Goal: Information Seeking & Learning: Learn about a topic

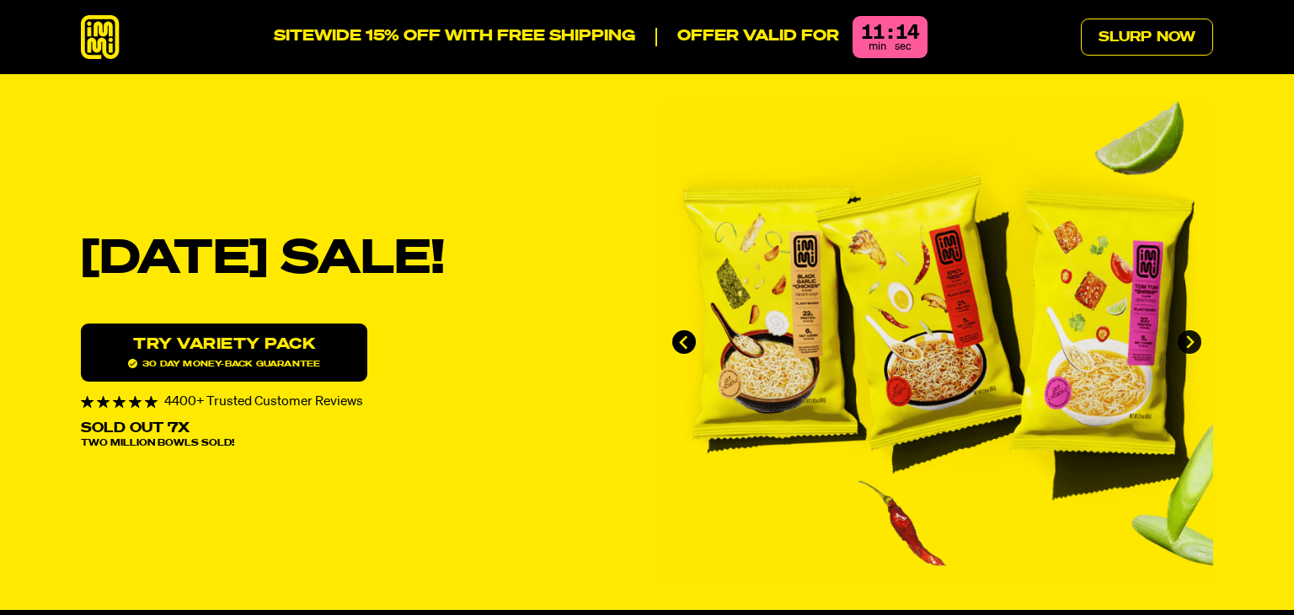
click at [1189, 343] on icon "Next slide" at bounding box center [1189, 342] width 14 height 14
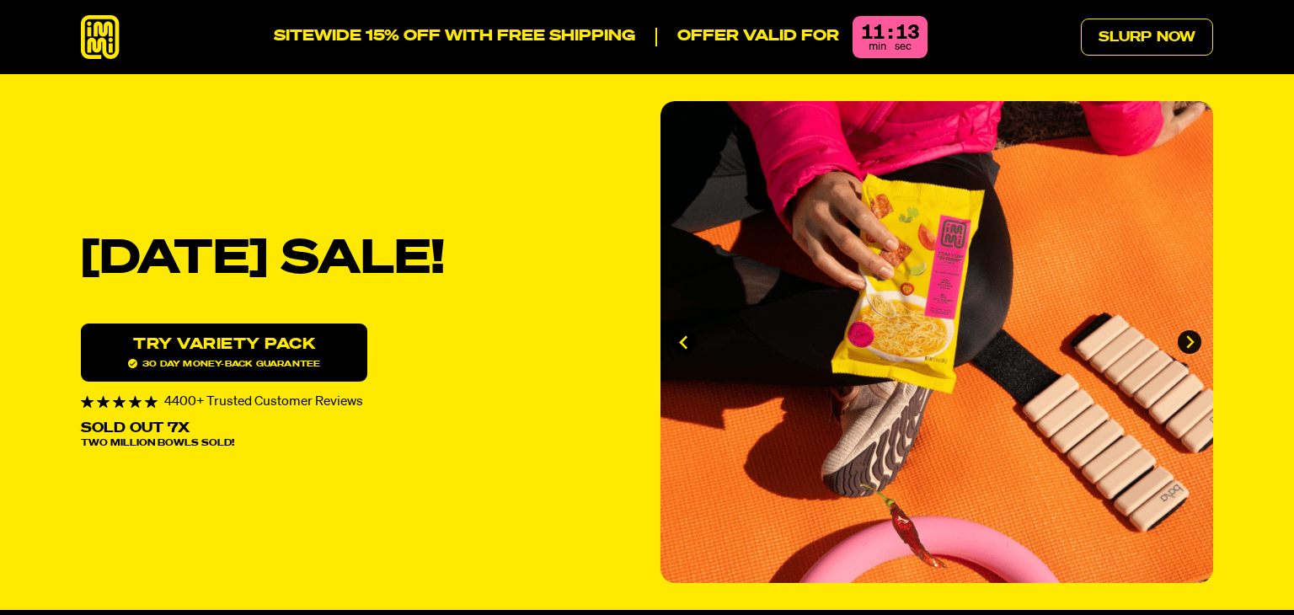
click at [1189, 343] on icon "Next slide" at bounding box center [1189, 342] width 14 height 14
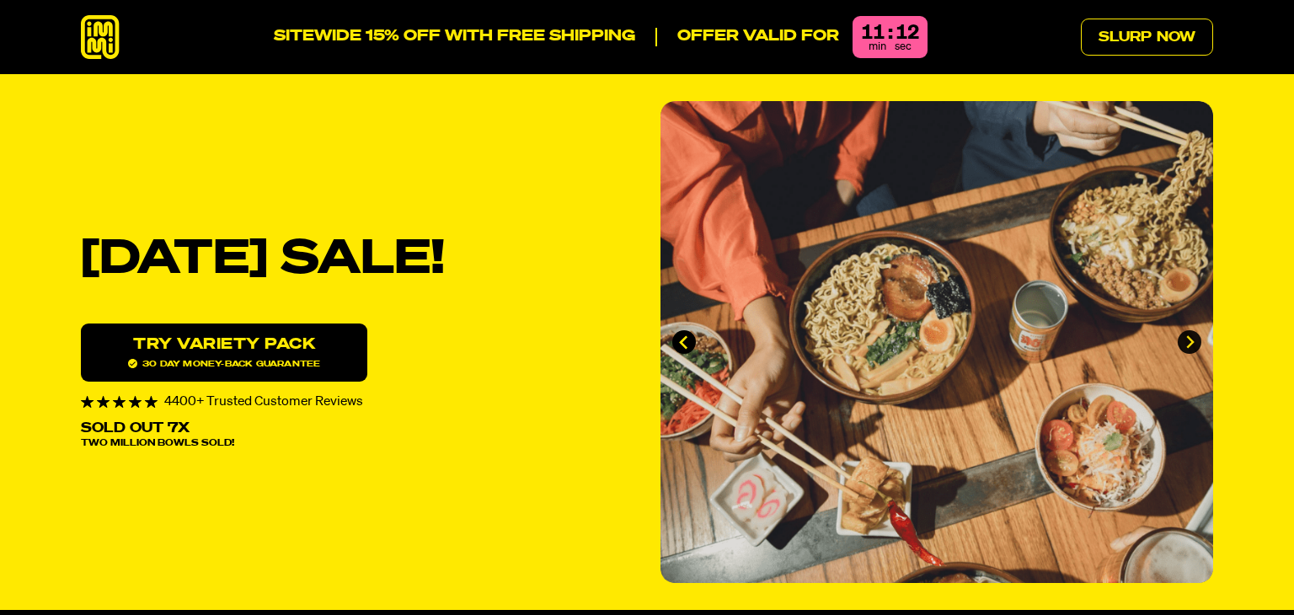
click at [1189, 343] on icon "Next slide" at bounding box center [1189, 342] width 14 height 14
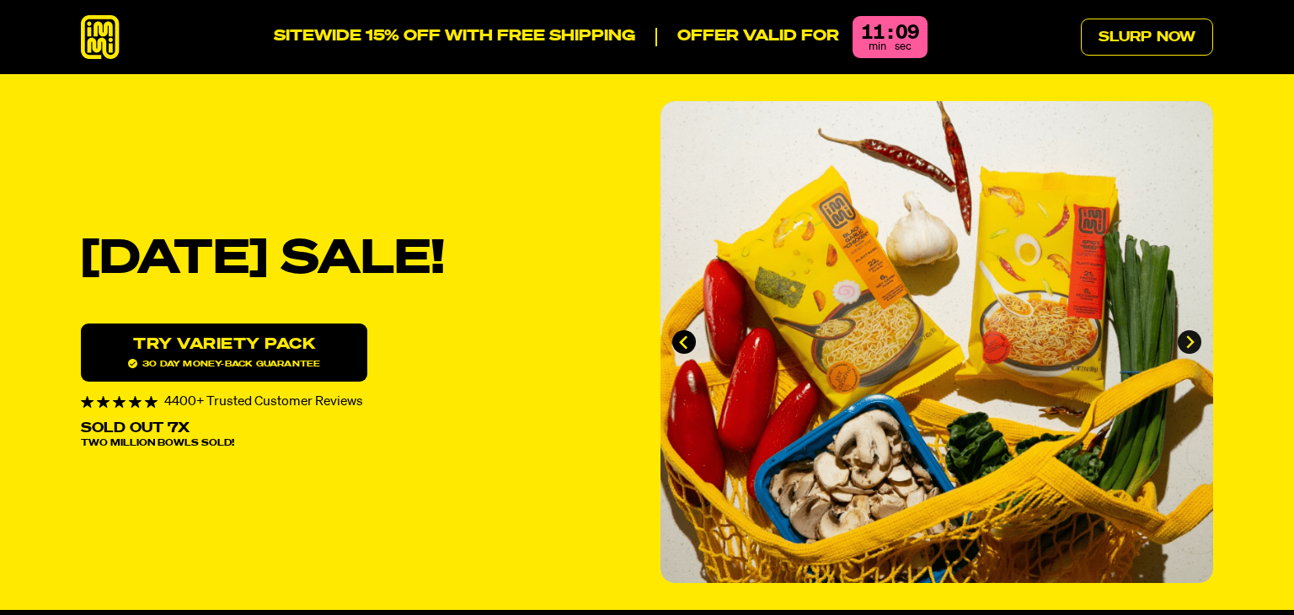
click at [1189, 343] on icon "Go to first slide" at bounding box center [1189, 342] width 14 height 14
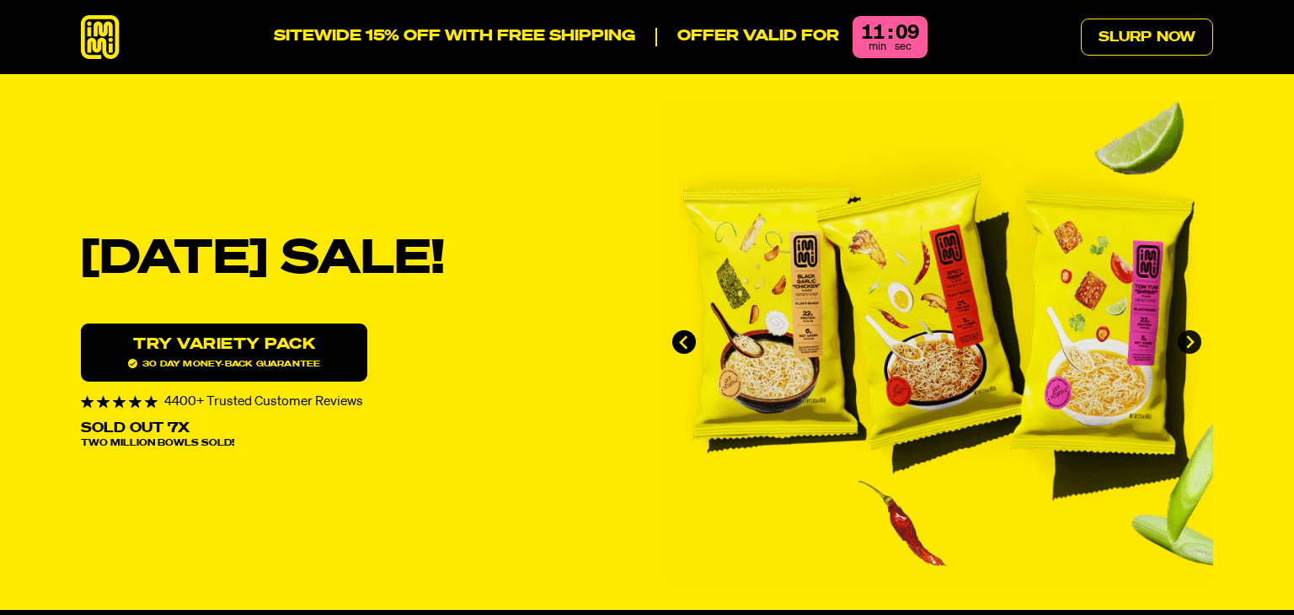
click at [1189, 343] on icon "Next slide" at bounding box center [1189, 342] width 14 height 14
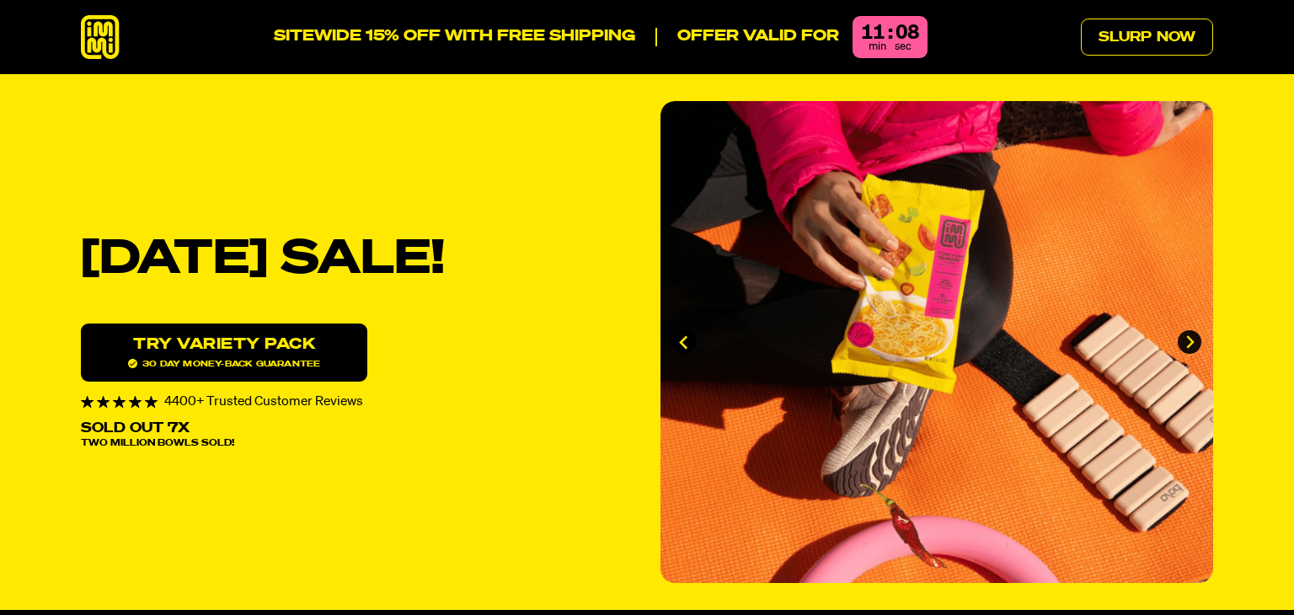
click at [1189, 343] on icon "Next slide" at bounding box center [1189, 342] width 14 height 14
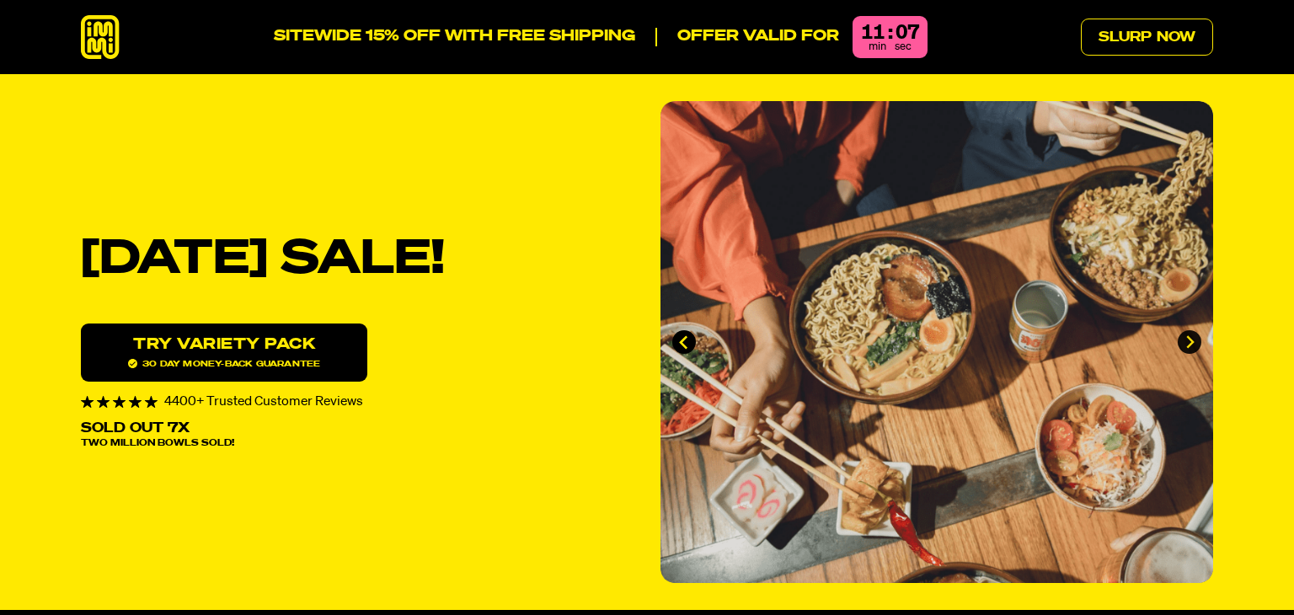
click at [1189, 343] on icon "Next slide" at bounding box center [1189, 342] width 14 height 14
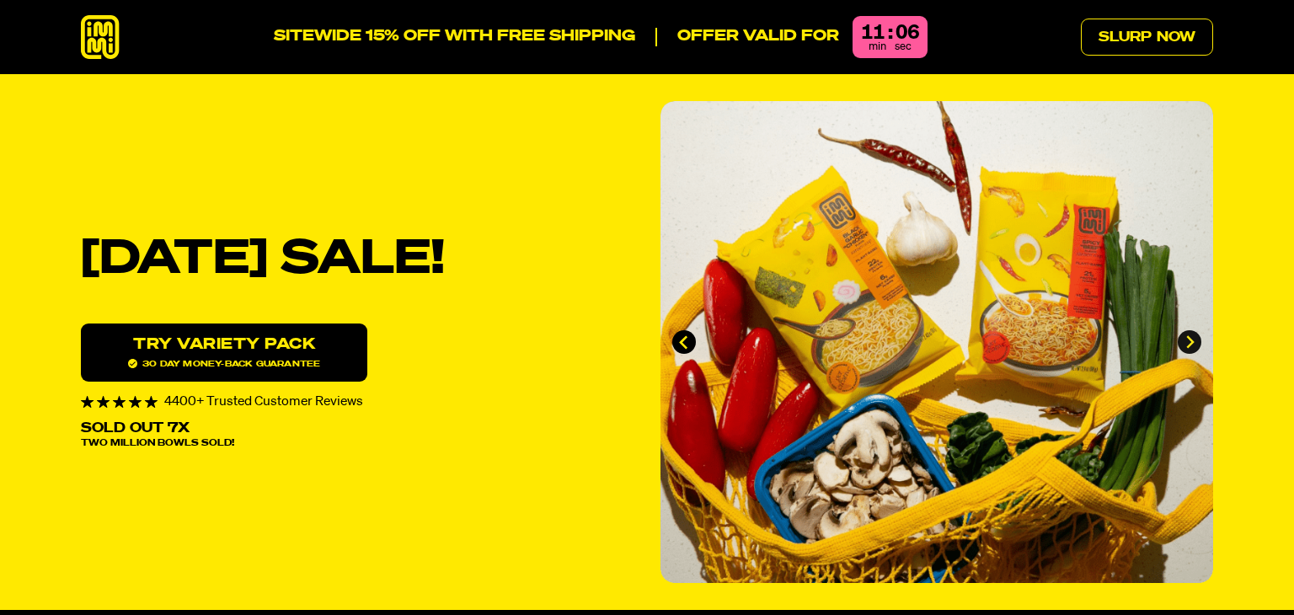
click at [1189, 343] on icon "Go to first slide" at bounding box center [1189, 342] width 14 height 14
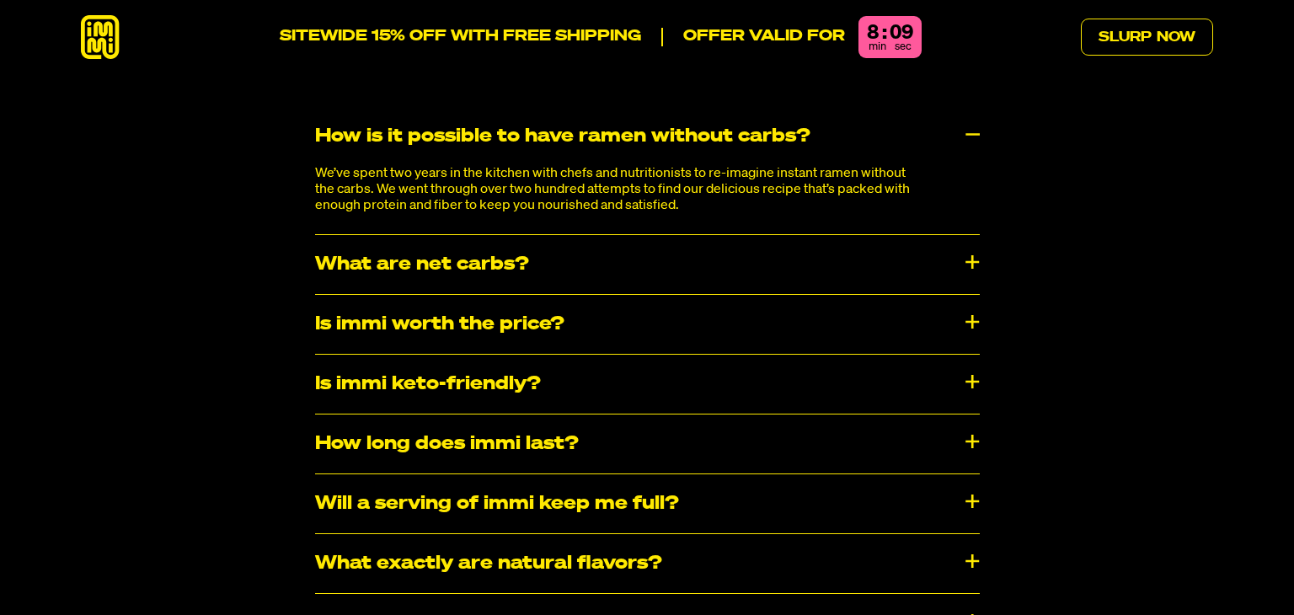
scroll to position [8695, 0]
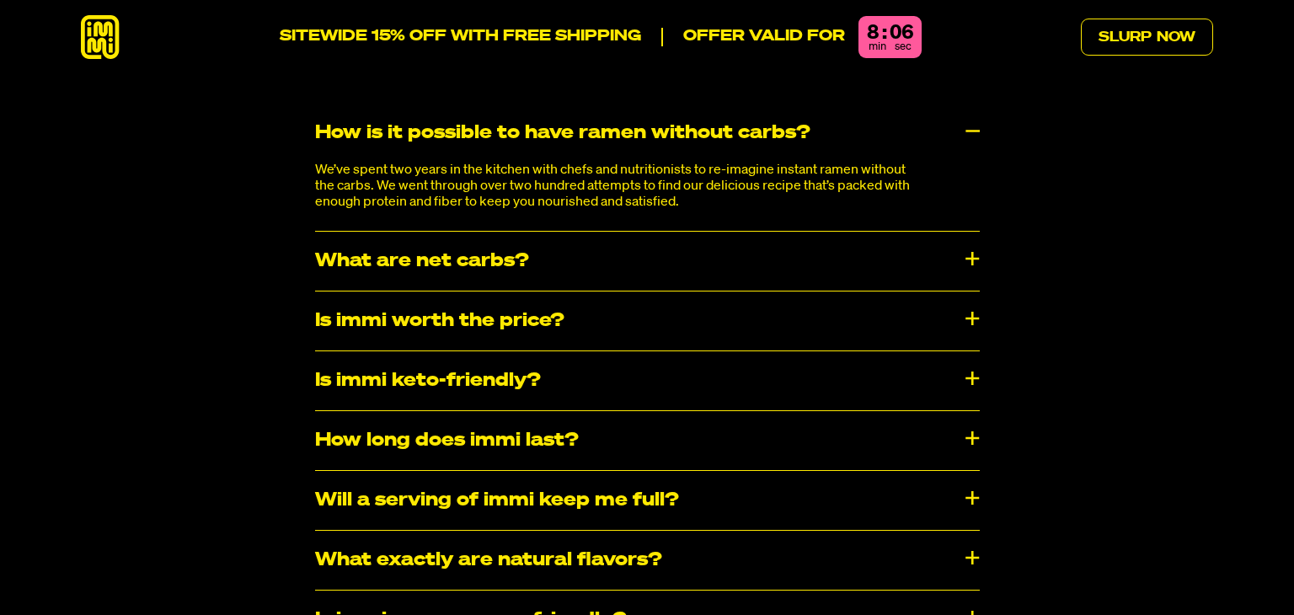
click at [835, 411] on div "How long does immi last?" at bounding box center [647, 440] width 665 height 59
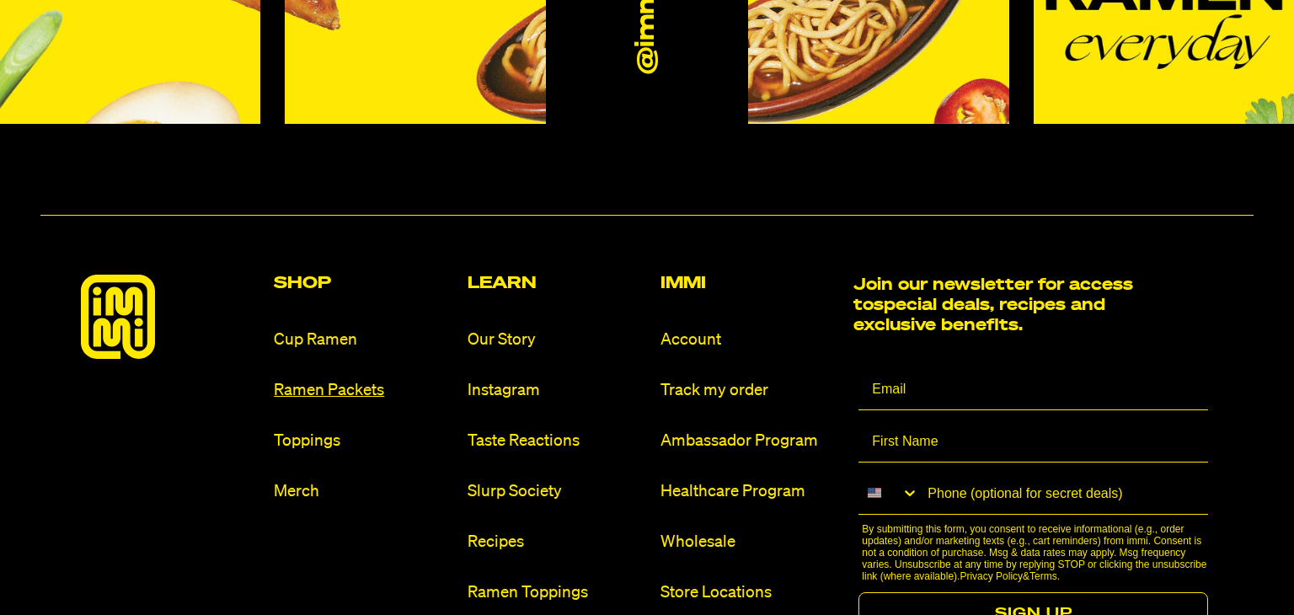
scroll to position [9941, 0]
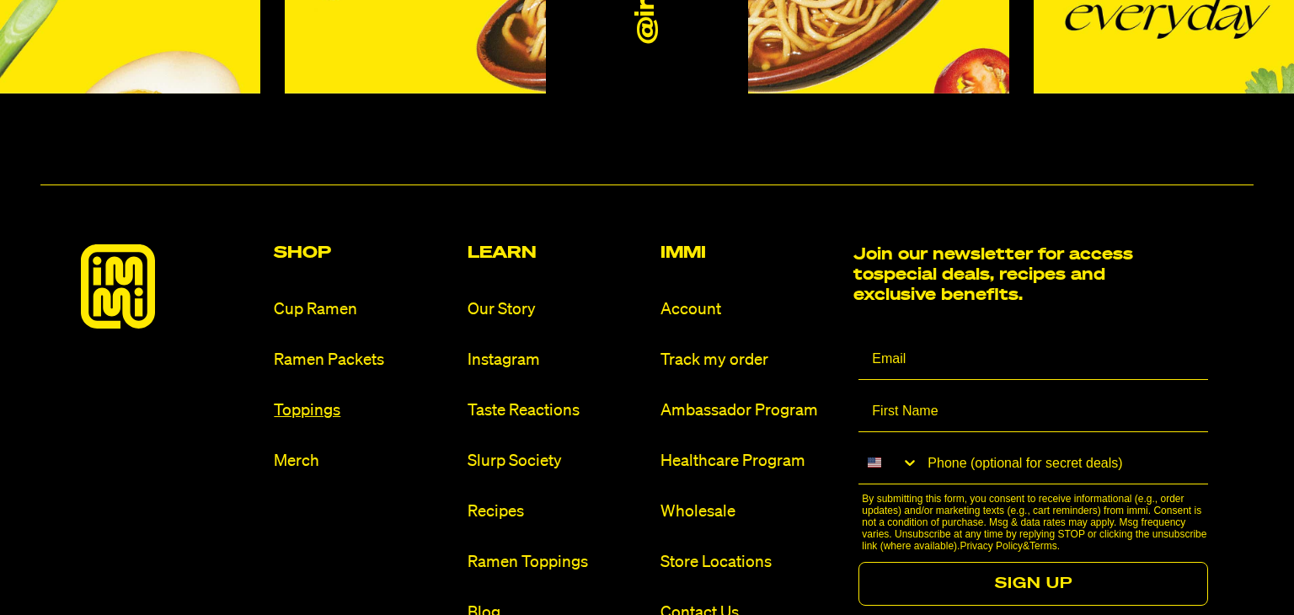
click at [332, 399] on link "Toppings" at bounding box center [363, 410] width 179 height 23
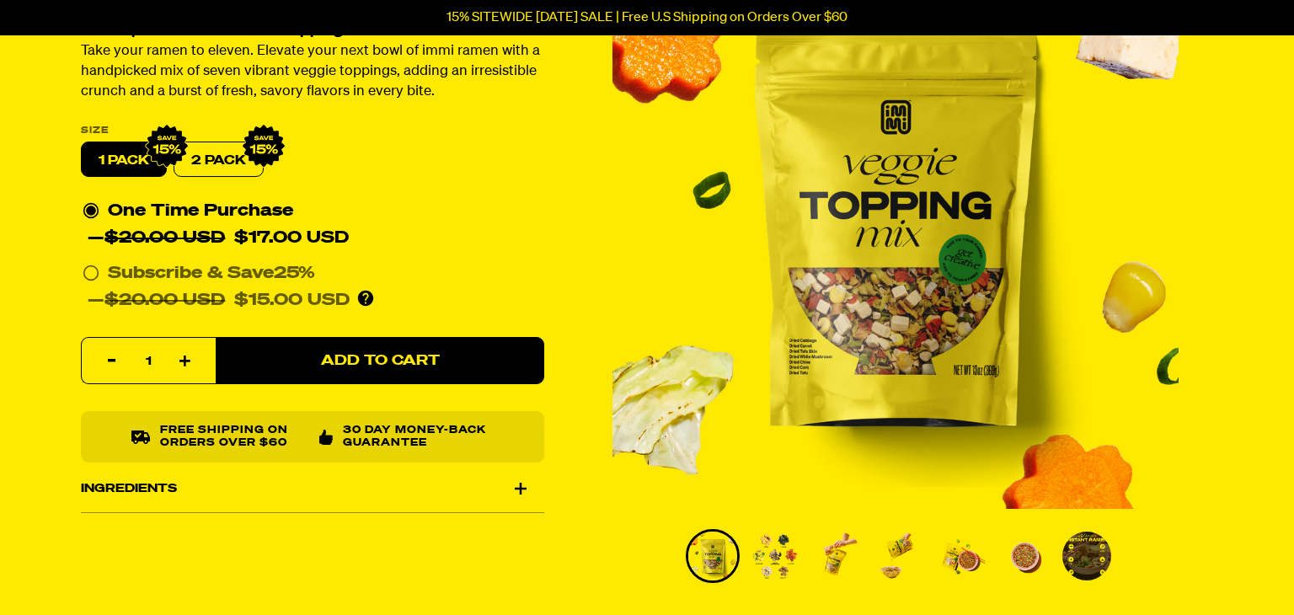
scroll to position [168, 0]
